Goal: Information Seeking & Learning: Learn about a topic

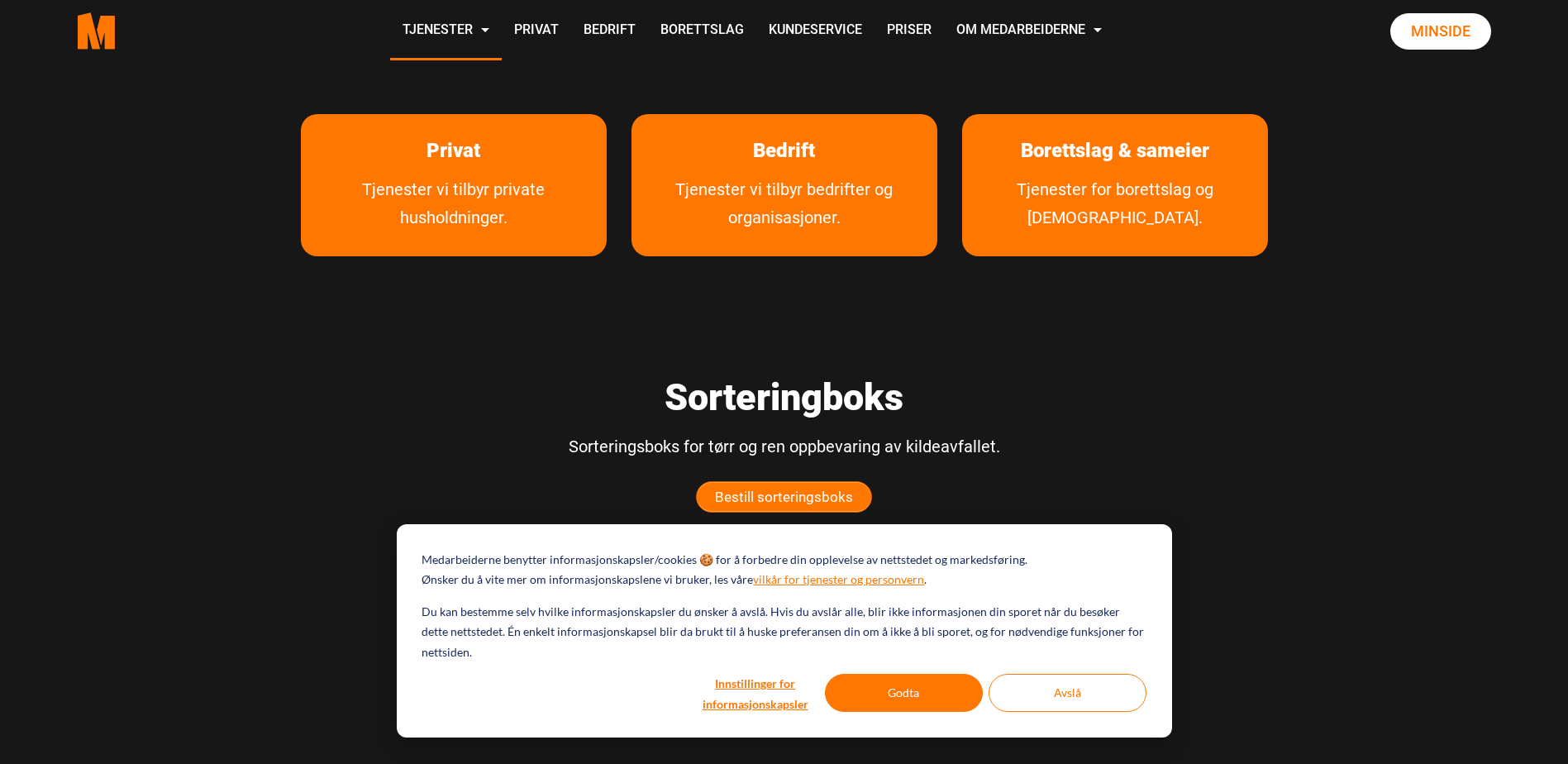
scroll to position [413, 0]
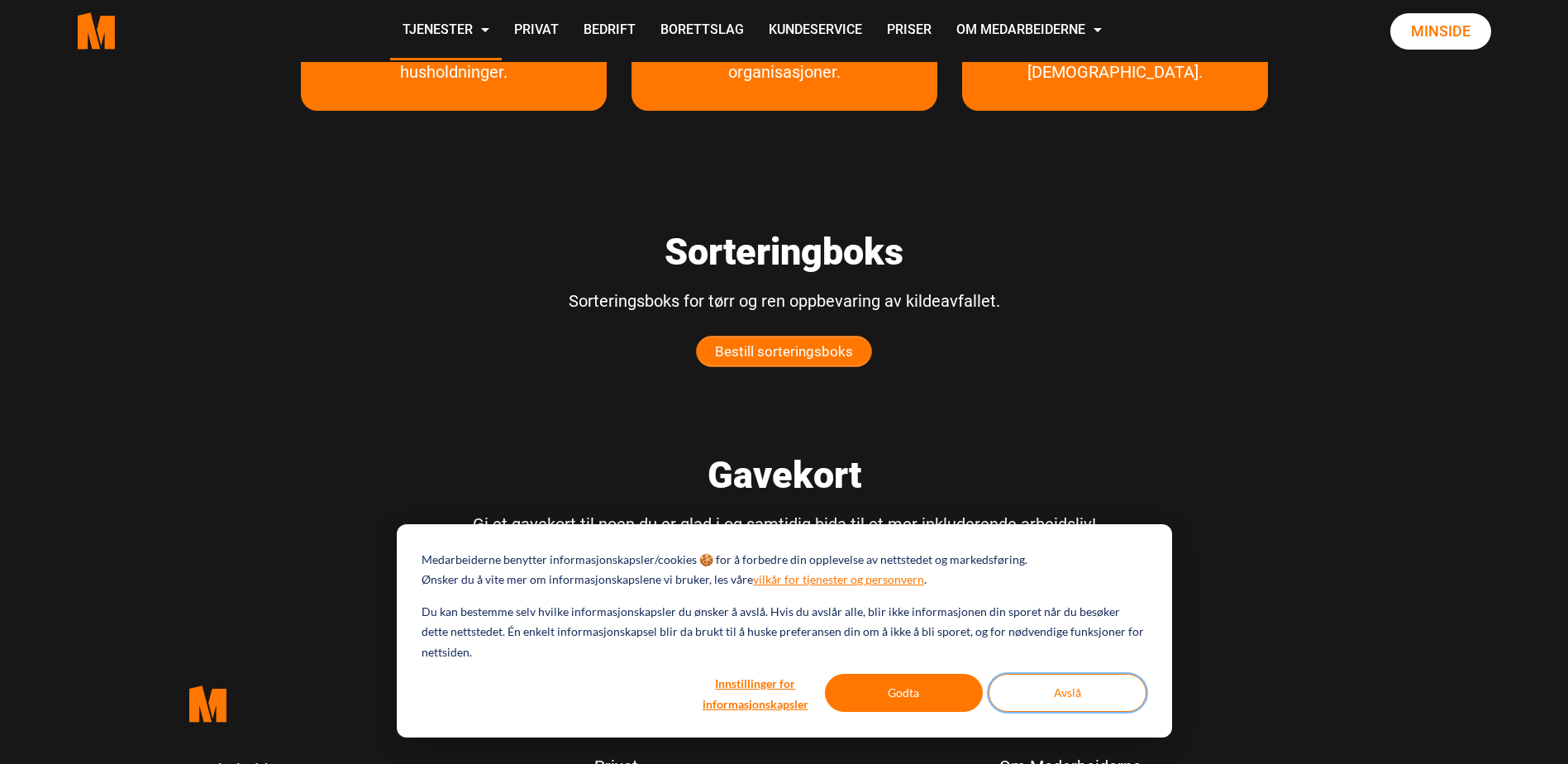
click at [1057, 692] on button "Avslå" at bounding box center [1067, 692] width 158 height 38
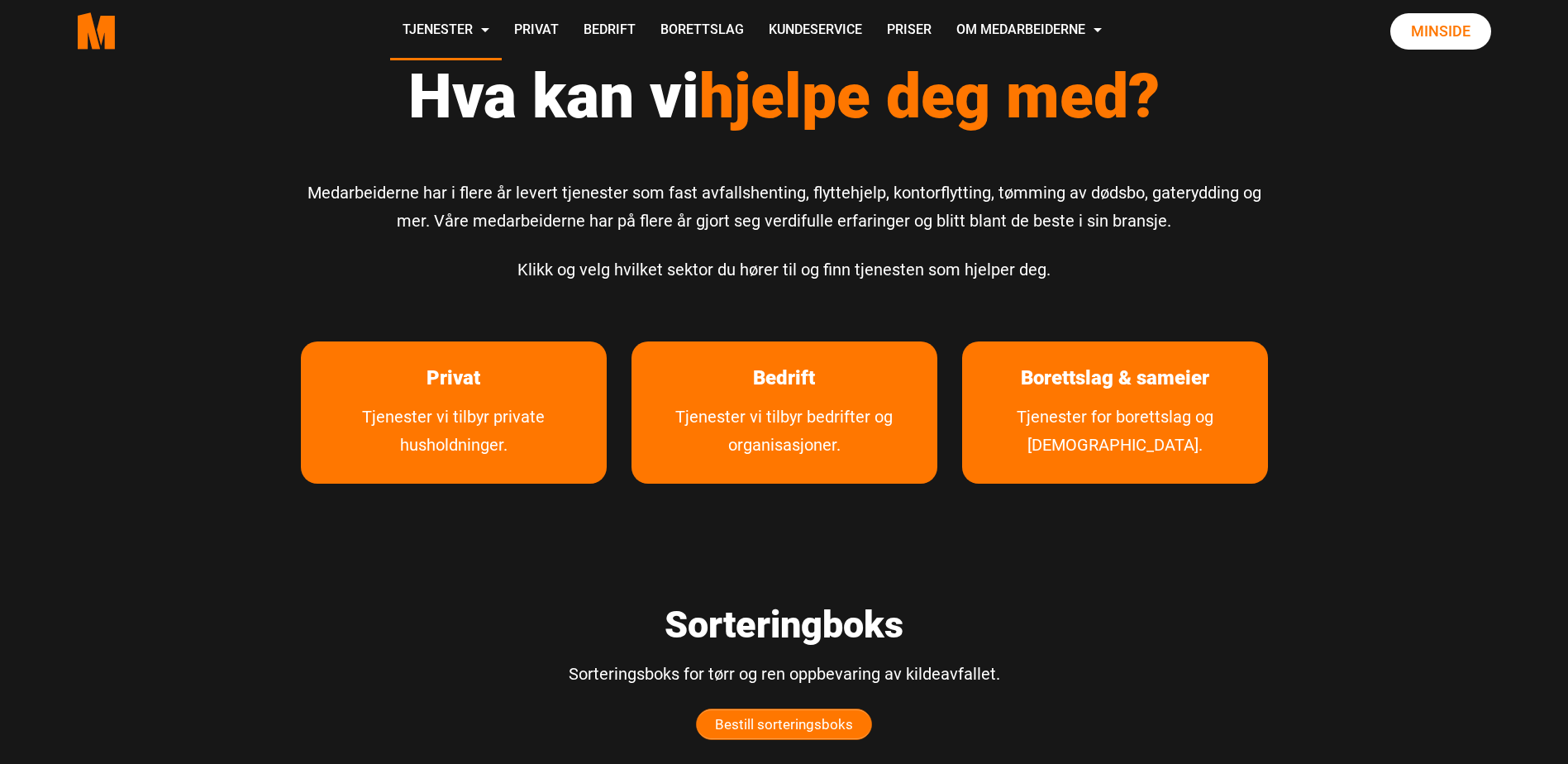
scroll to position [0, 0]
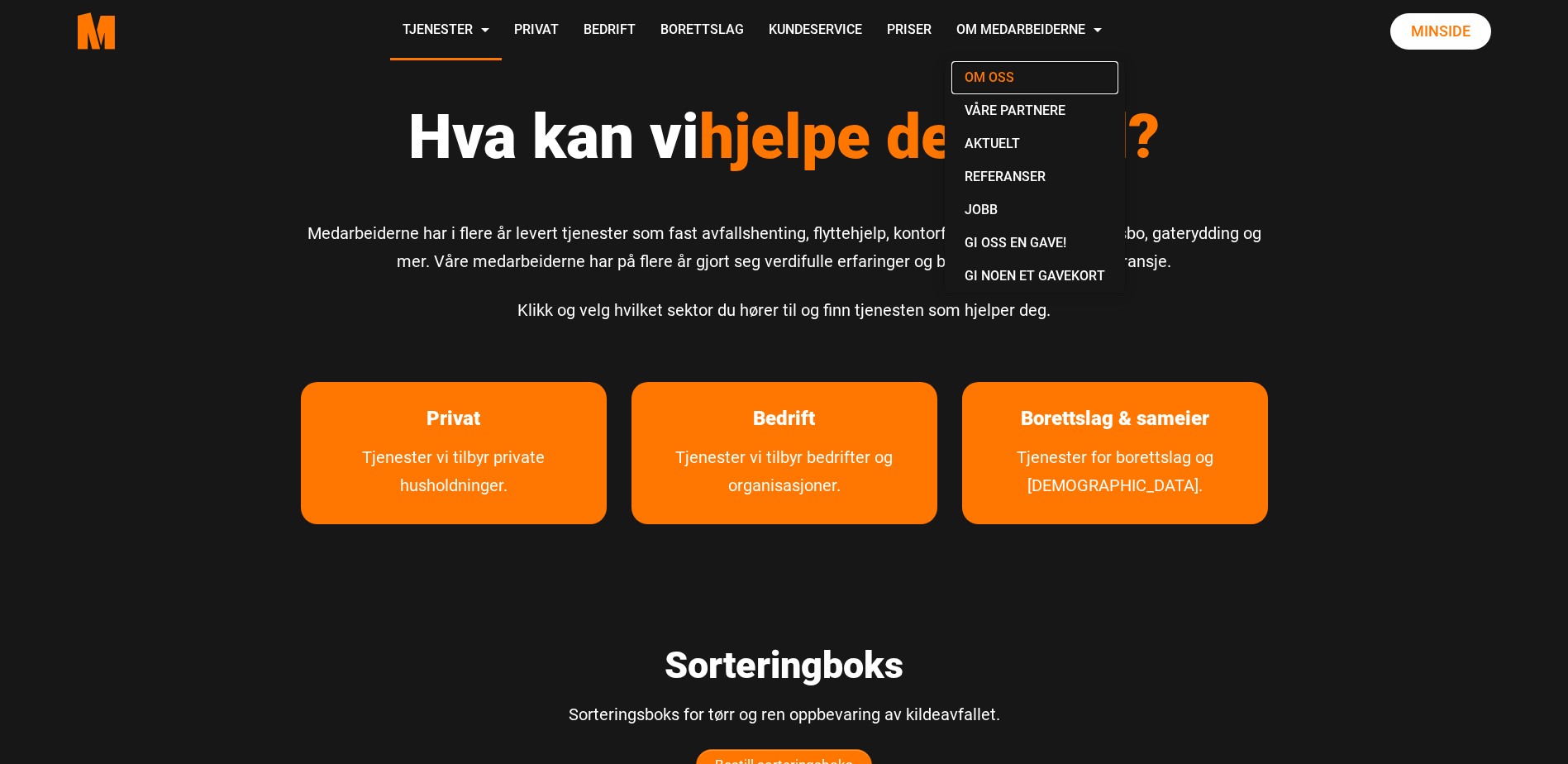
click at [988, 78] on link "Om oss" at bounding box center [1035, 78] width 167 height 33
